Goal: Information Seeking & Learning: Learn about a topic

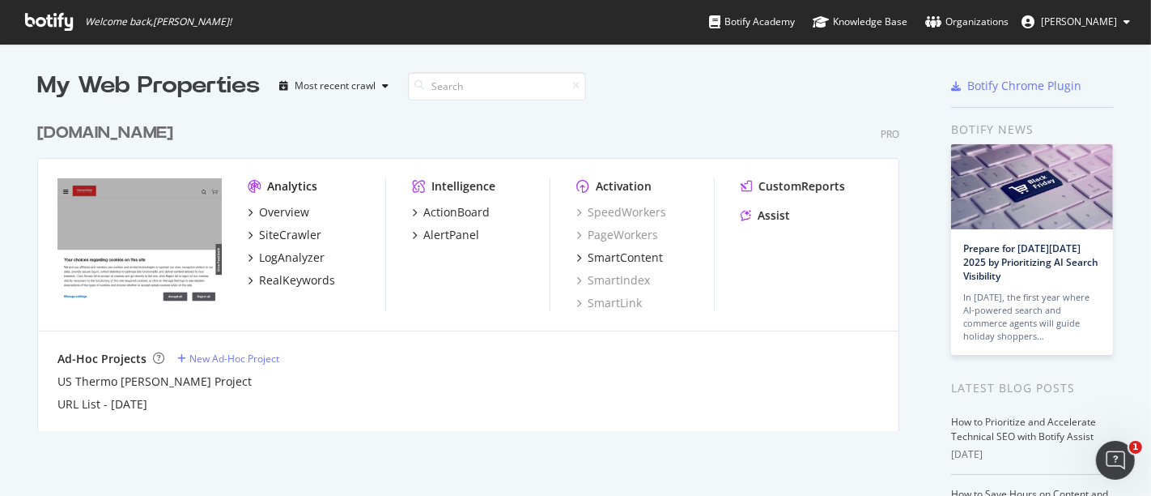
scroll to position [482, 1124]
drag, startPoint x: 0, startPoint y: 0, endPoint x: 287, endPoint y: 211, distance: 356.8
click at [287, 211] on div "Overview" at bounding box center [284, 212] width 50 height 16
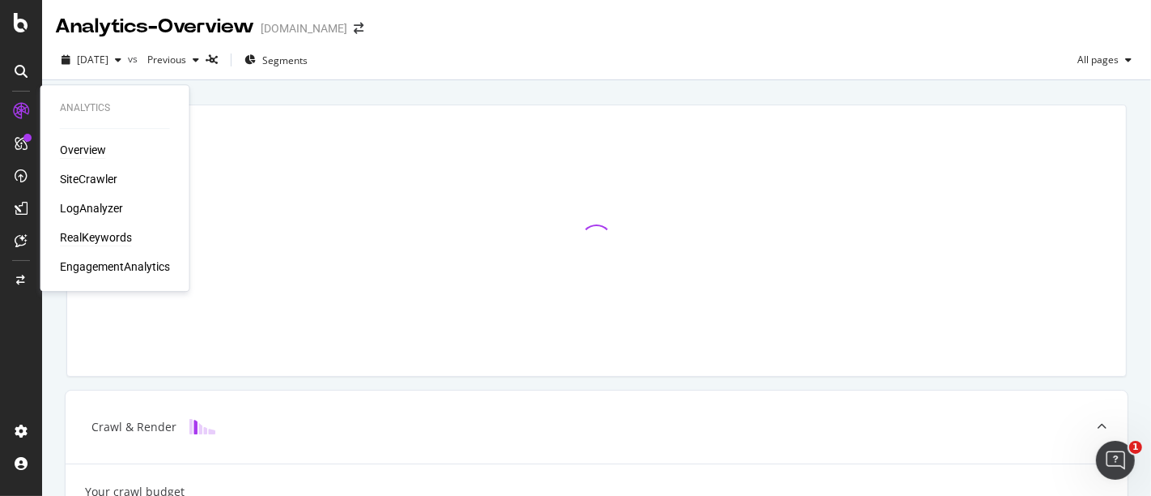
click at [105, 232] on div "RealKeywords" at bounding box center [96, 237] width 72 height 16
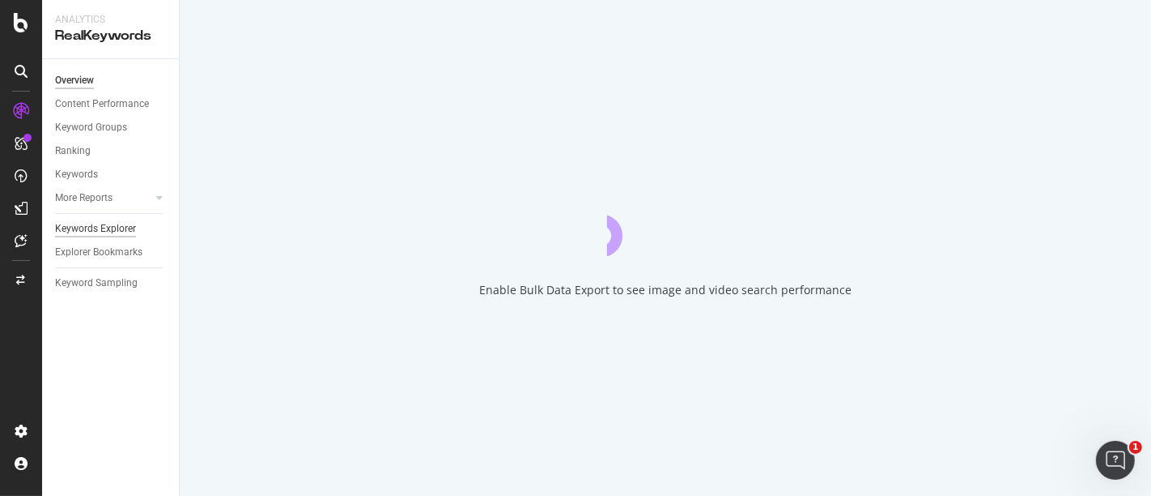
click at [113, 227] on div "Keywords Explorer" at bounding box center [95, 228] width 81 height 17
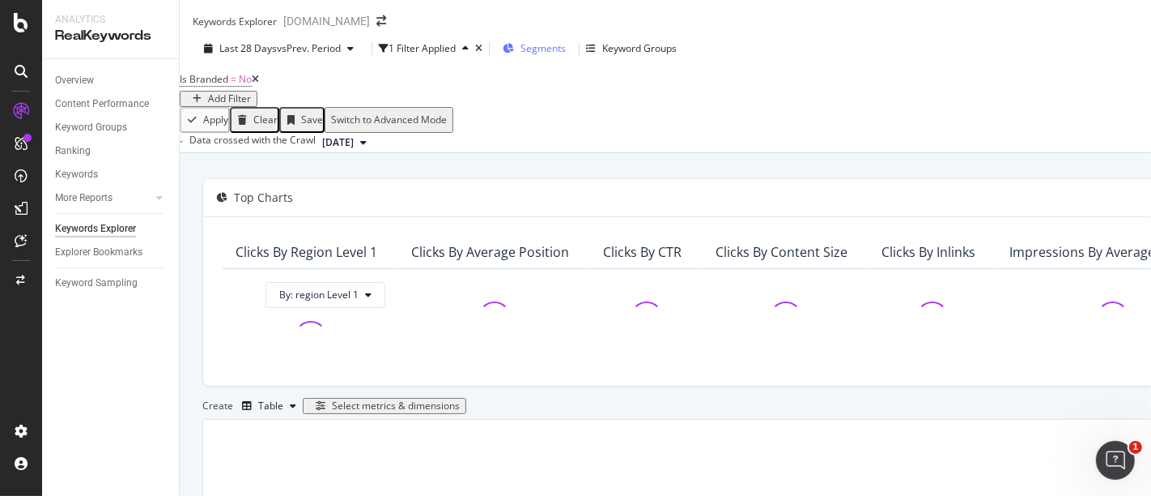
click at [547, 53] on span "Segments" at bounding box center [543, 48] width 45 height 14
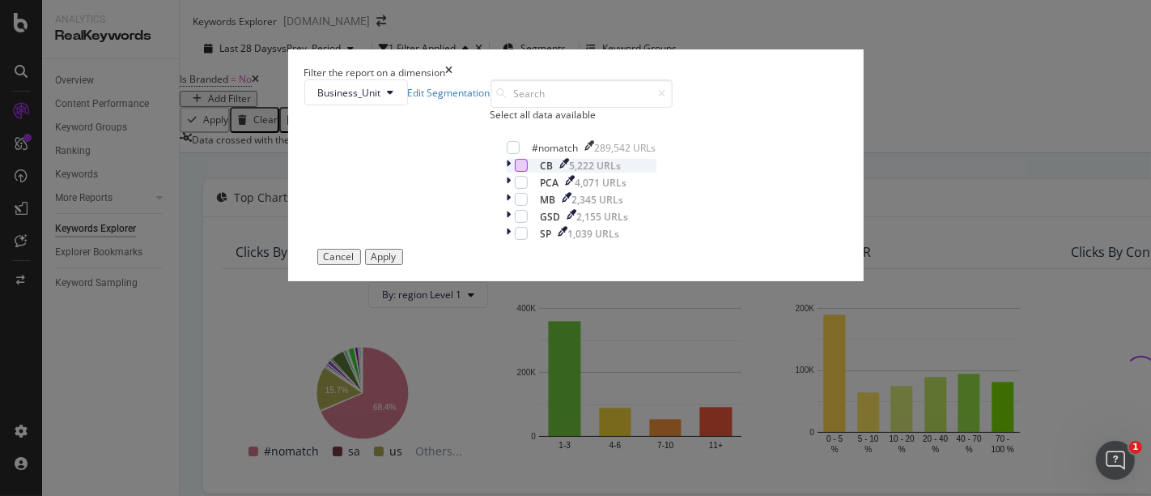
click at [515, 172] on div "modal" at bounding box center [521, 165] width 13 height 13
click at [397, 262] on div "Apply" at bounding box center [384, 256] width 25 height 11
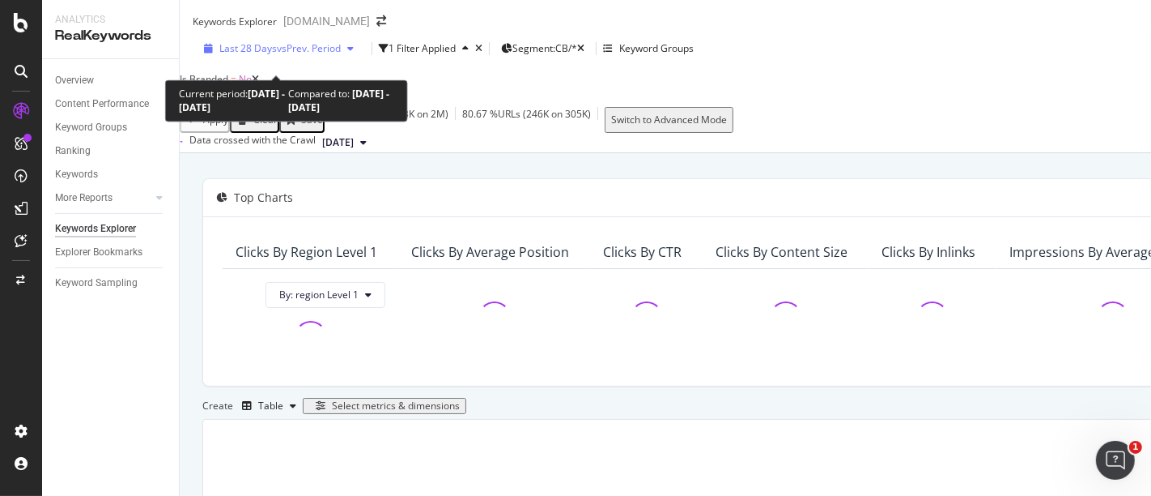
click at [293, 51] on div "Last 28 Days vs Prev. Period" at bounding box center [279, 48] width 163 height 14
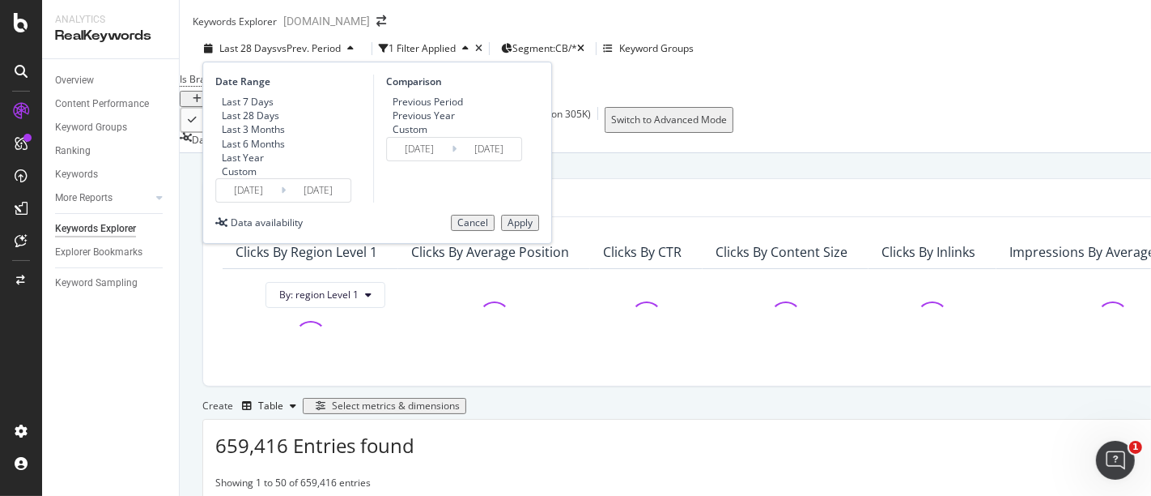
click at [266, 109] on div "Last 7 Days" at bounding box center [248, 102] width 52 height 14
type input "[DATE]"
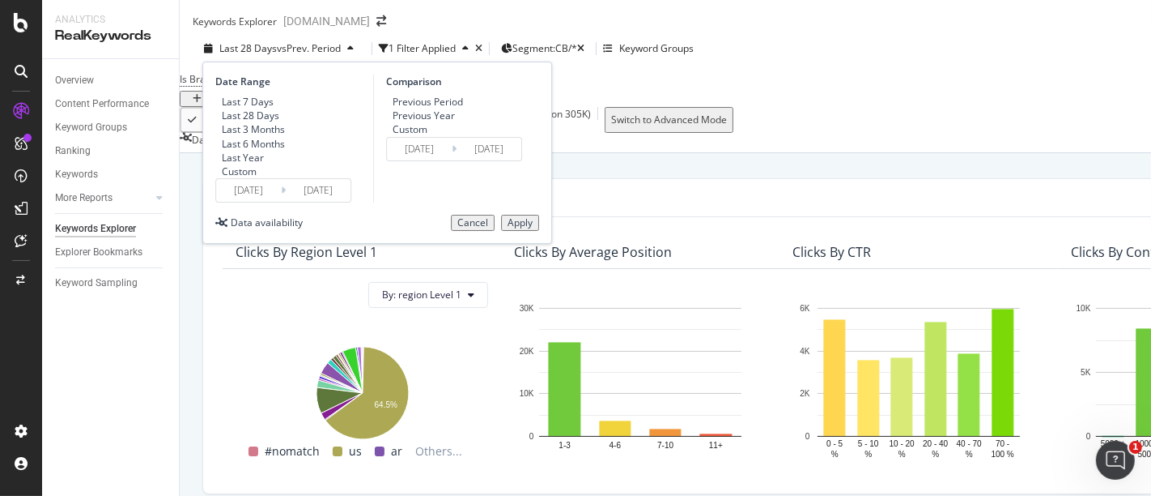
click at [516, 228] on div "Apply" at bounding box center [520, 222] width 25 height 11
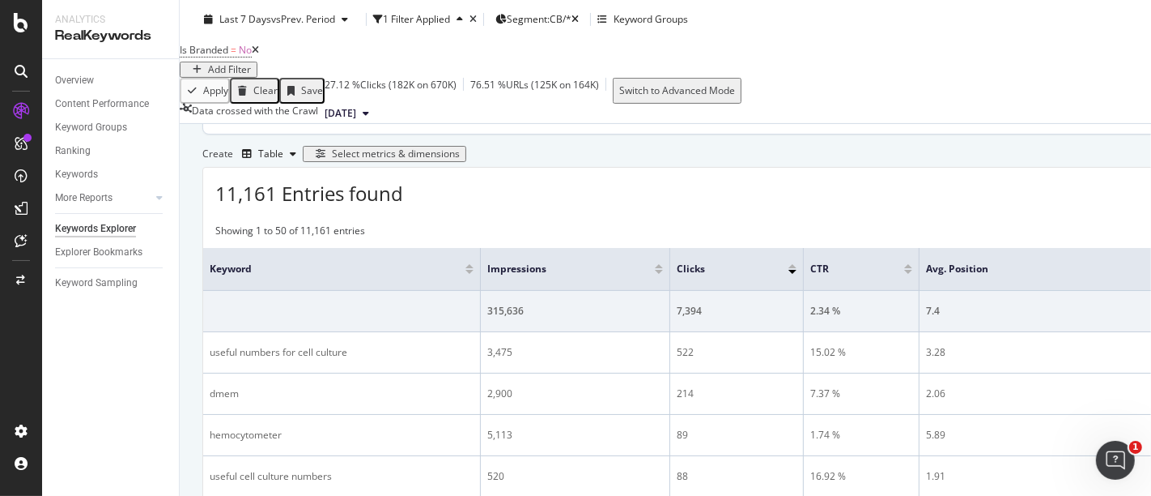
scroll to position [449, 0]
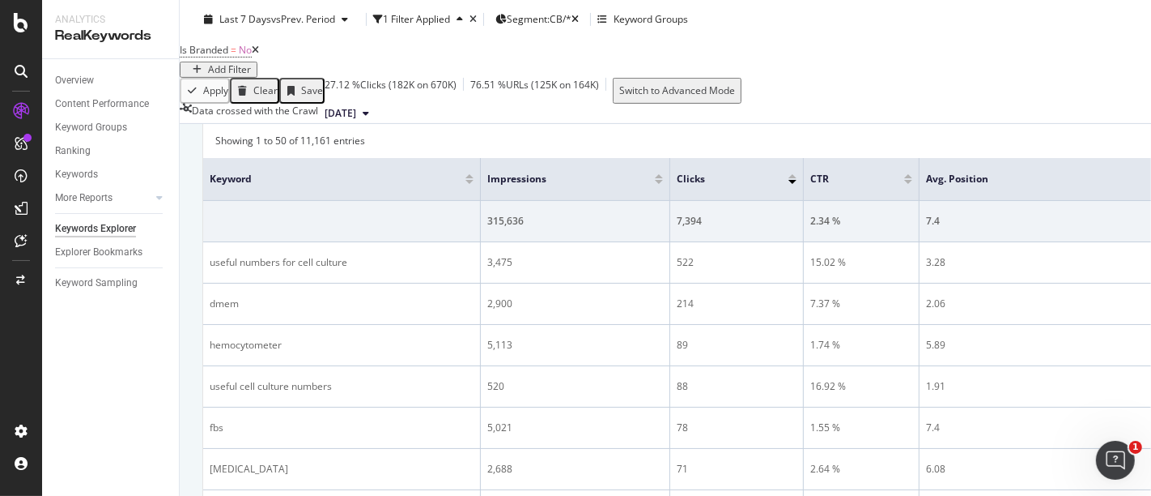
click at [460, 70] on div "Select metrics & dimensions" at bounding box center [396, 63] width 128 height 11
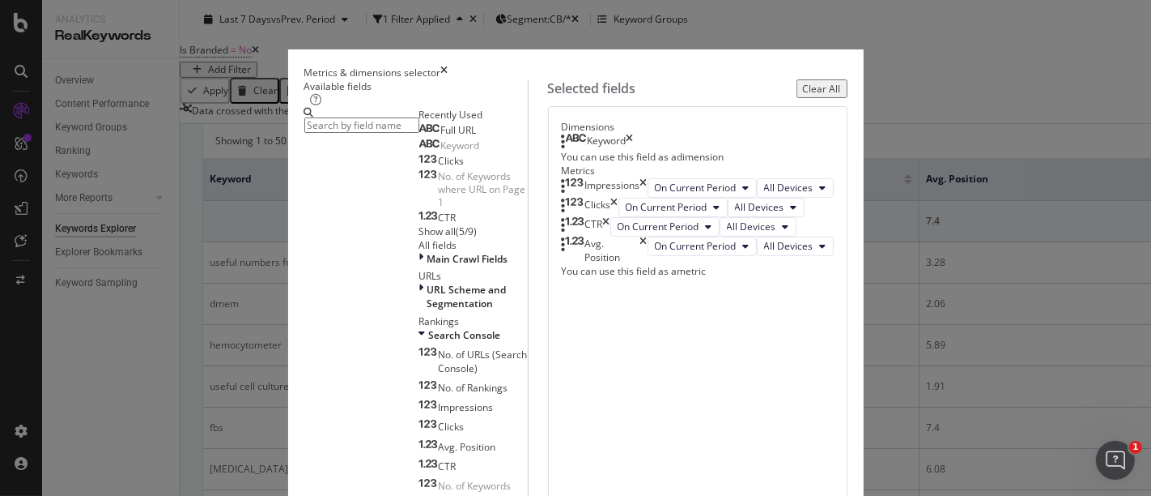
click at [648, 198] on icon "times" at bounding box center [643, 187] width 7 height 19
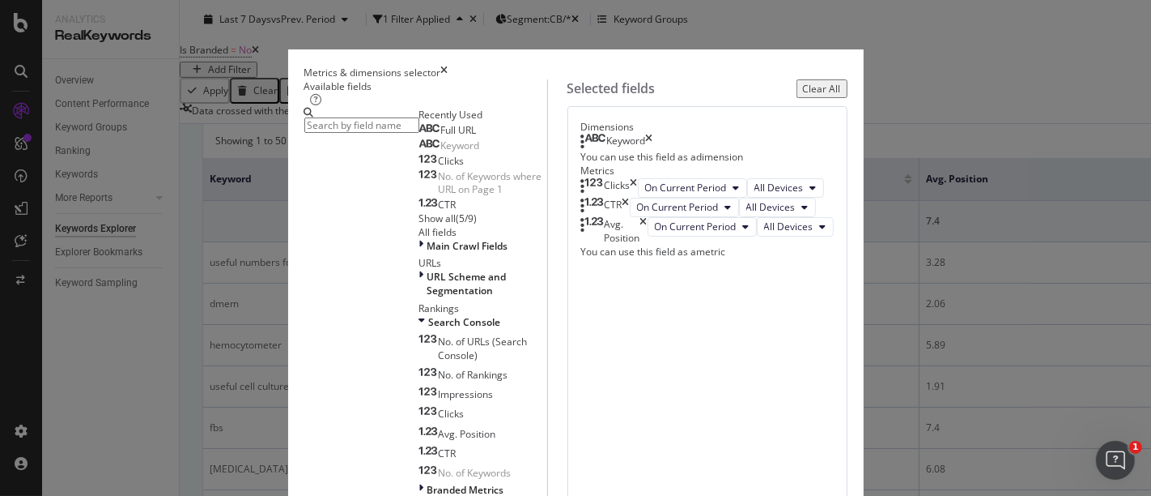
click at [630, 217] on div "CTR" at bounding box center [605, 207] width 49 height 19
click at [630, 217] on icon "times" at bounding box center [626, 207] width 7 height 19
click at [648, 225] on icon "times" at bounding box center [643, 212] width 7 height 28
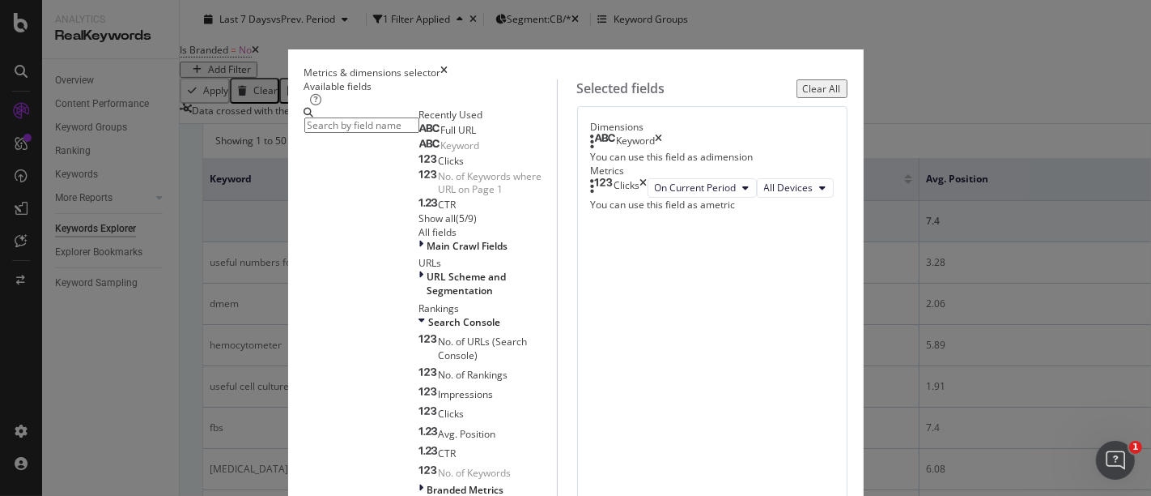
click at [419, 168] on div "Clicks" at bounding box center [441, 161] width 45 height 13
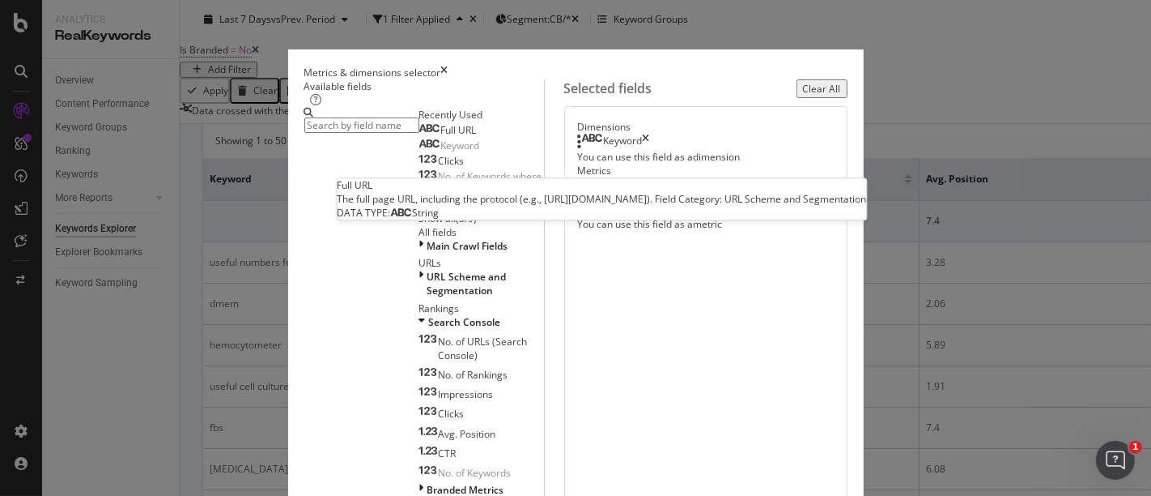
click at [441, 137] on span "Full URL" at bounding box center [459, 130] width 36 height 14
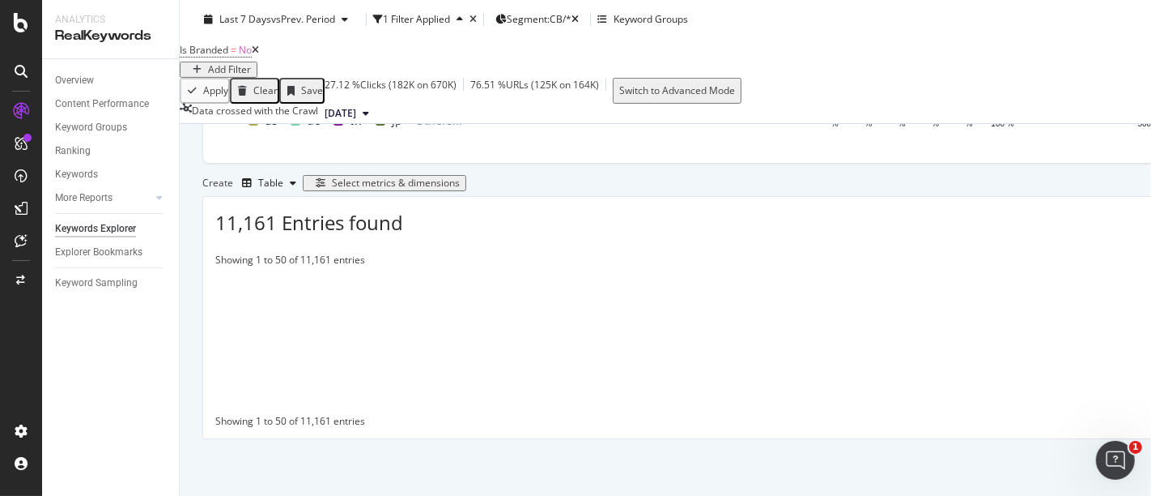
scroll to position [421, 0]
